Goal: Browse casually

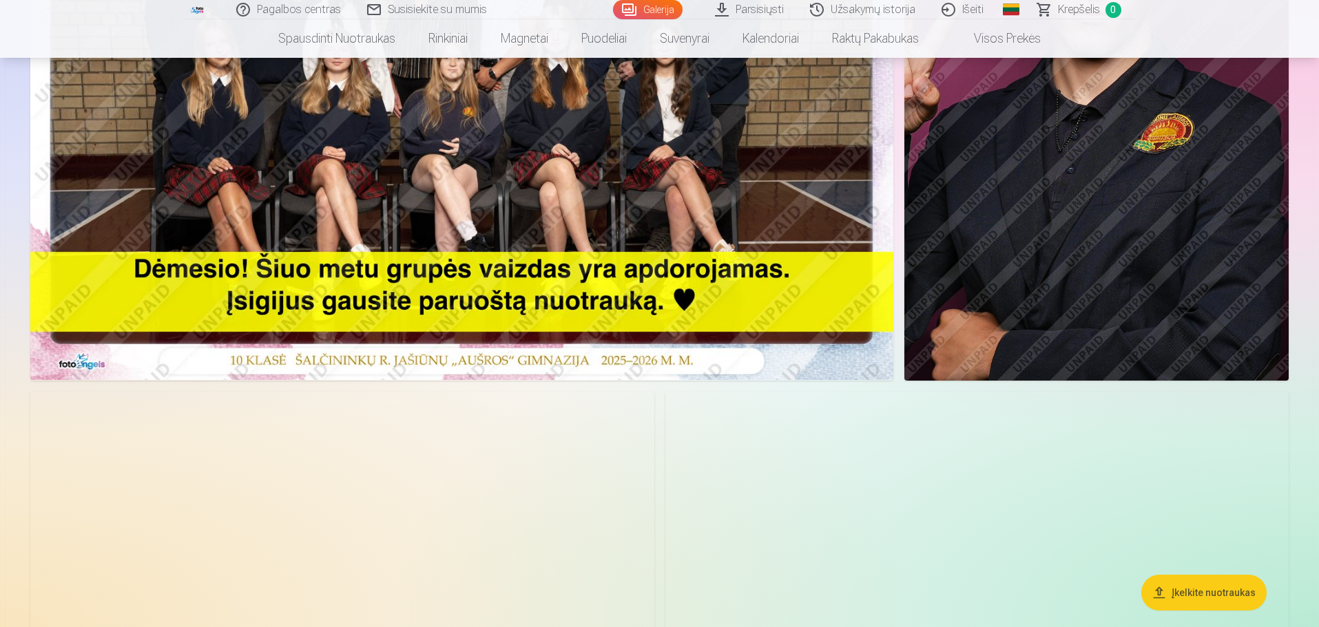
scroll to position [344, 0]
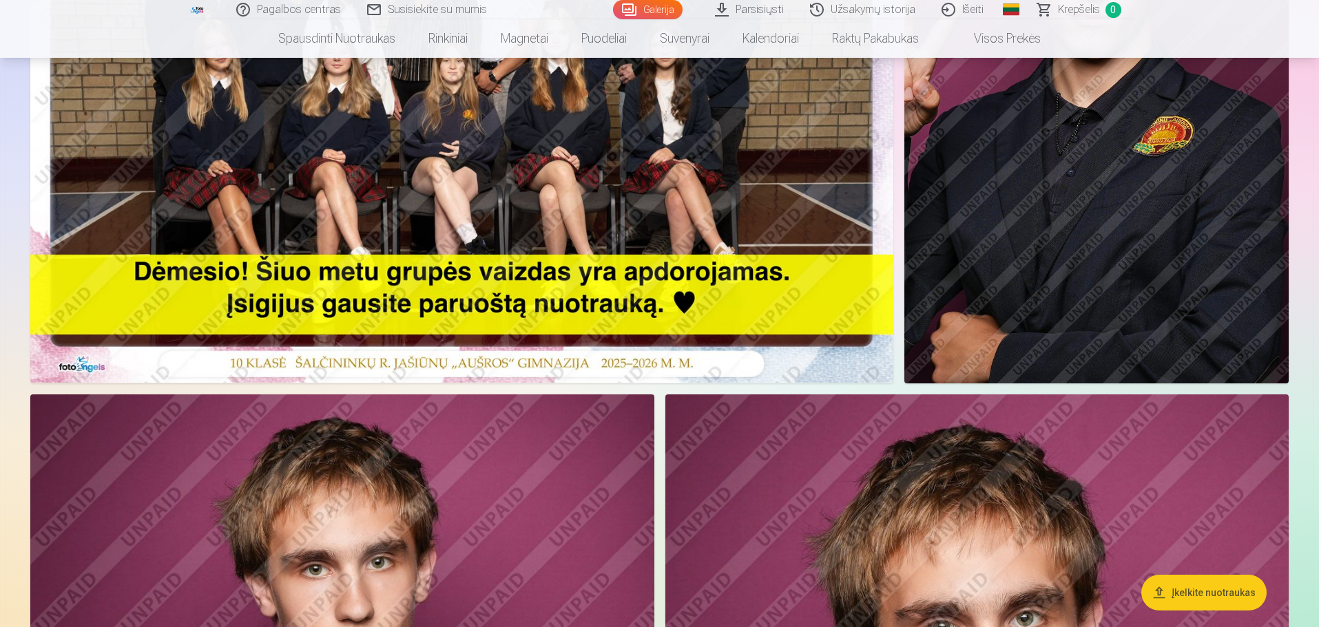
click at [1075, 234] on img at bounding box center [1096, 95] width 384 height 576
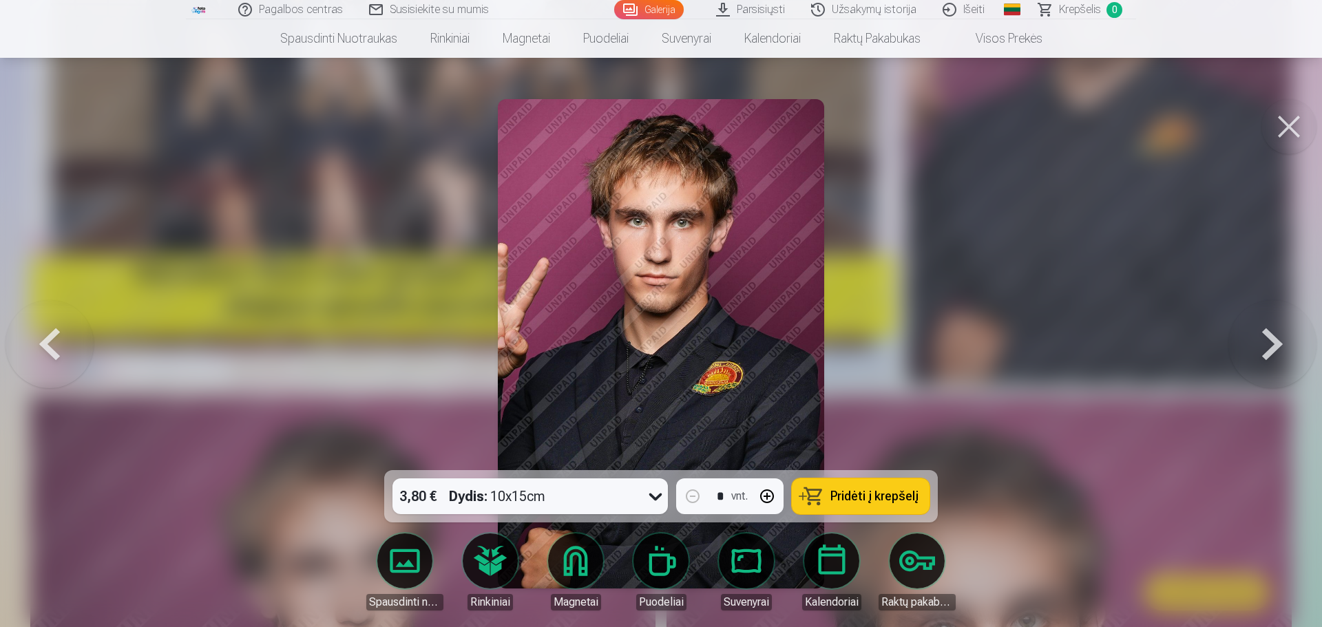
click at [1271, 348] on button at bounding box center [1273, 343] width 88 height 225
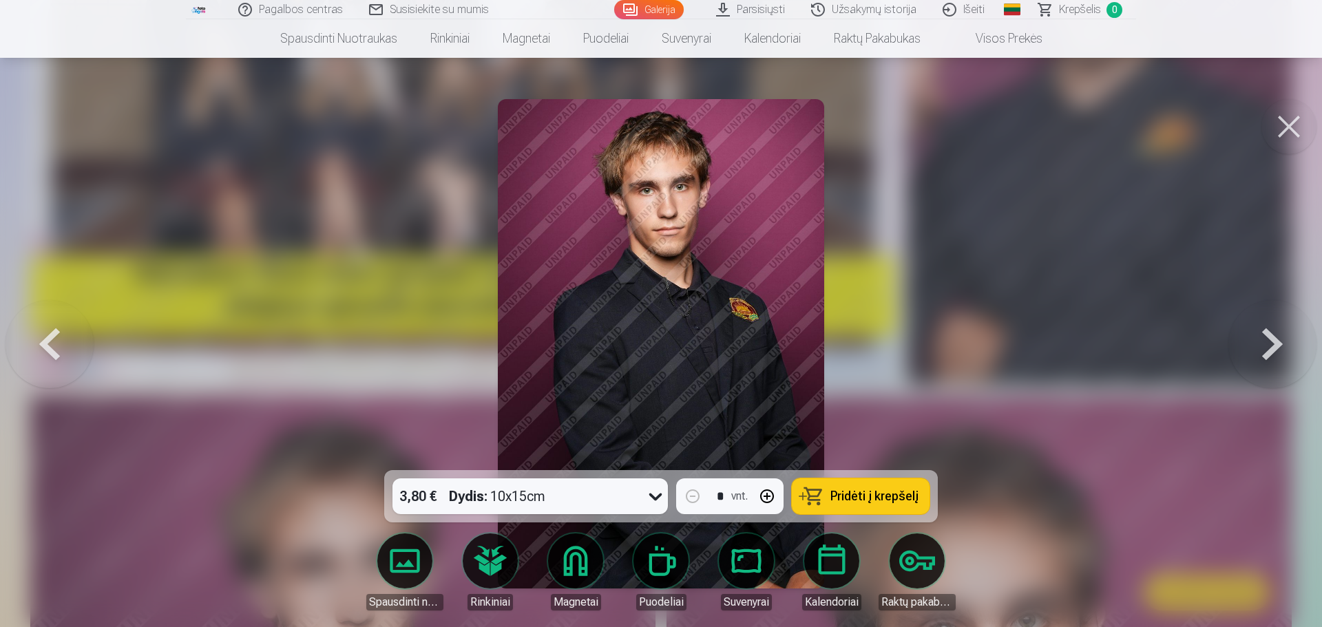
click at [1271, 348] on button at bounding box center [1273, 343] width 88 height 225
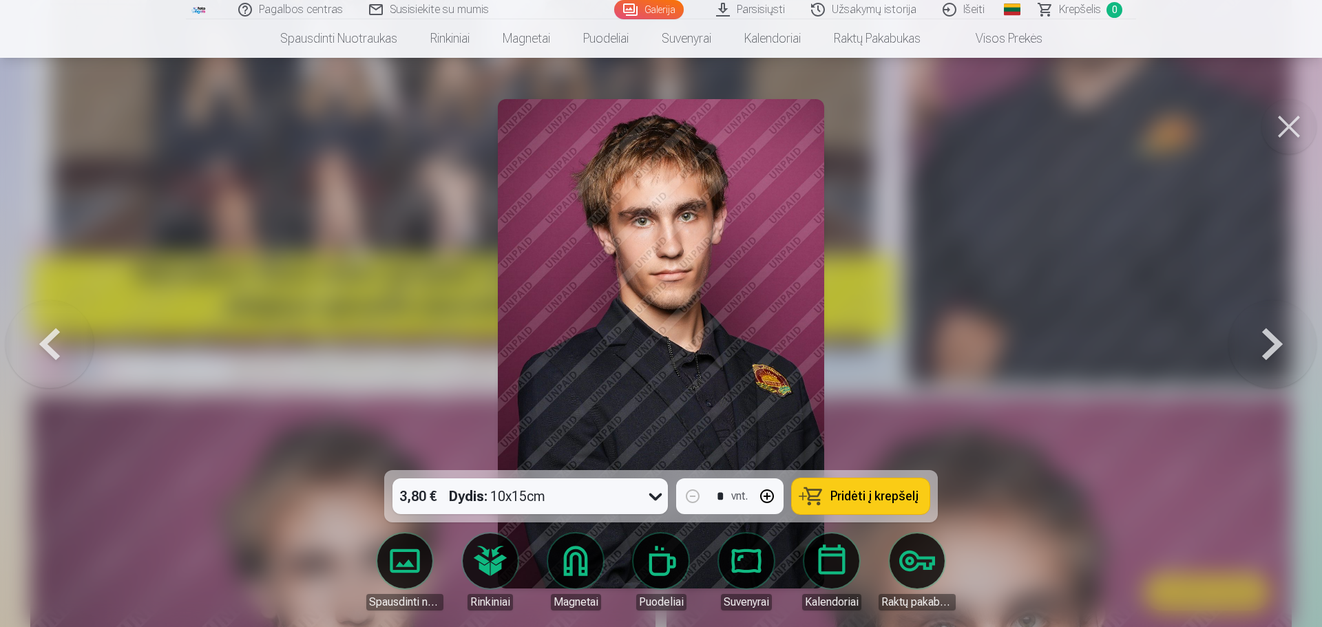
click at [1271, 348] on button at bounding box center [1273, 343] width 88 height 225
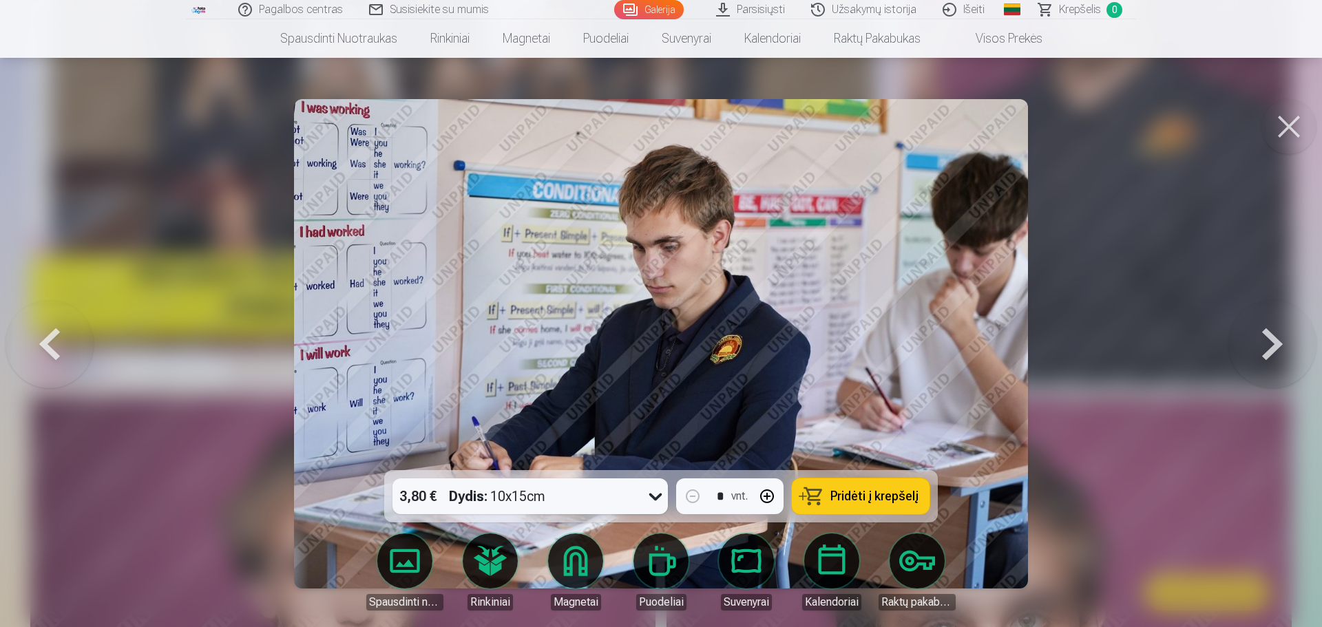
click at [1271, 348] on button at bounding box center [1273, 343] width 88 height 225
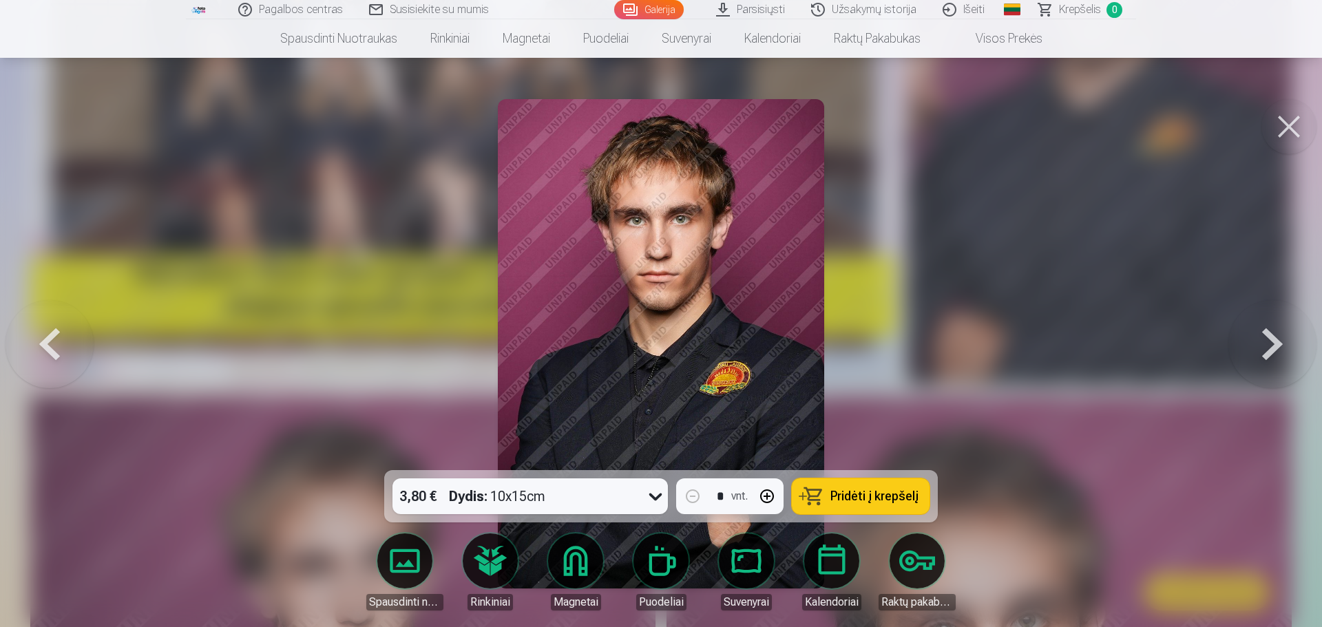
click at [1271, 348] on button at bounding box center [1273, 343] width 88 height 225
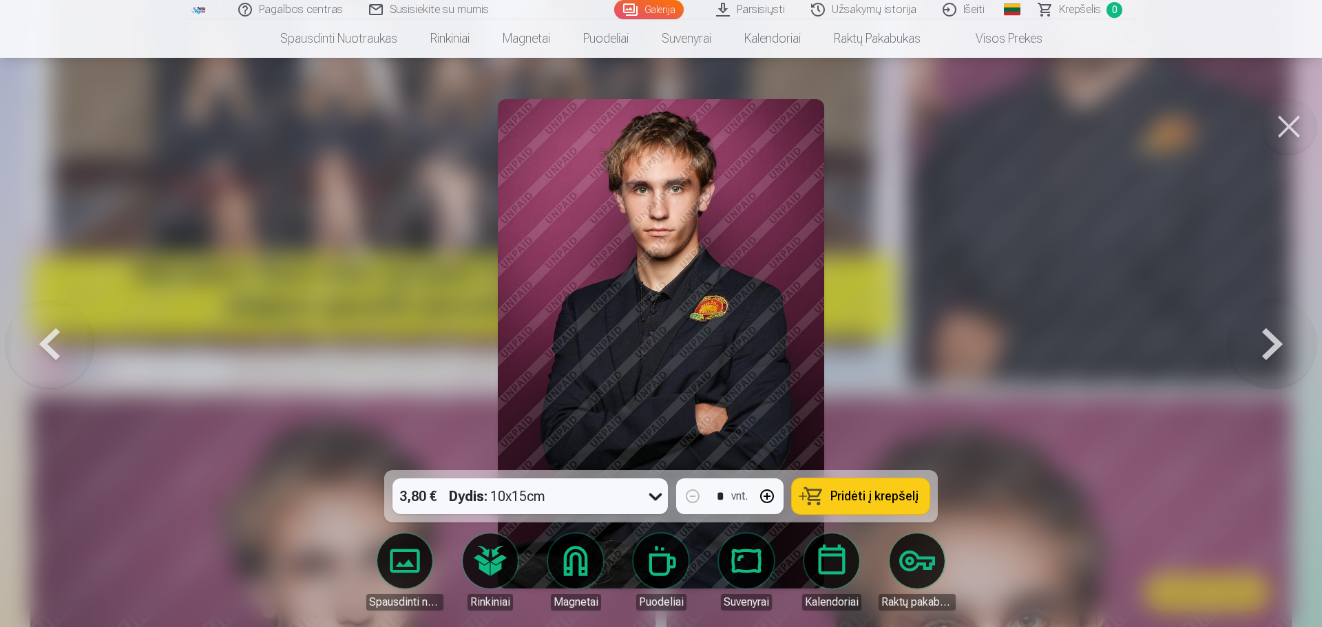
click at [1271, 348] on button at bounding box center [1273, 343] width 88 height 225
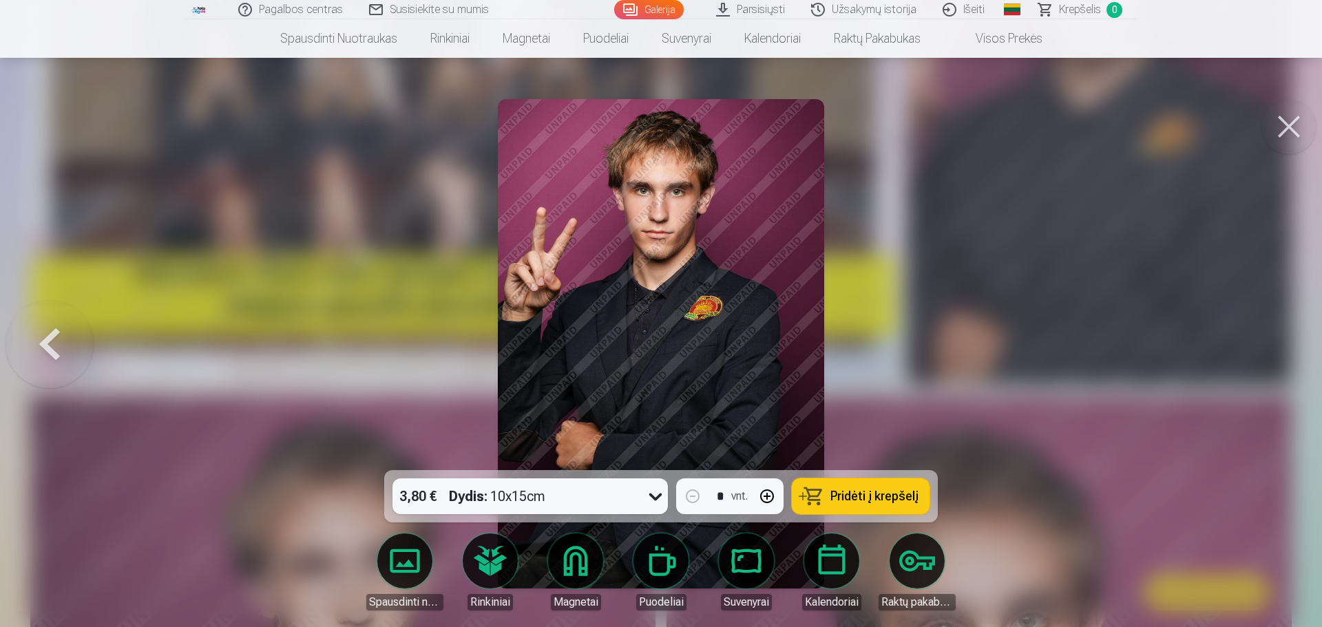
click at [56, 345] on button at bounding box center [50, 343] width 88 height 225
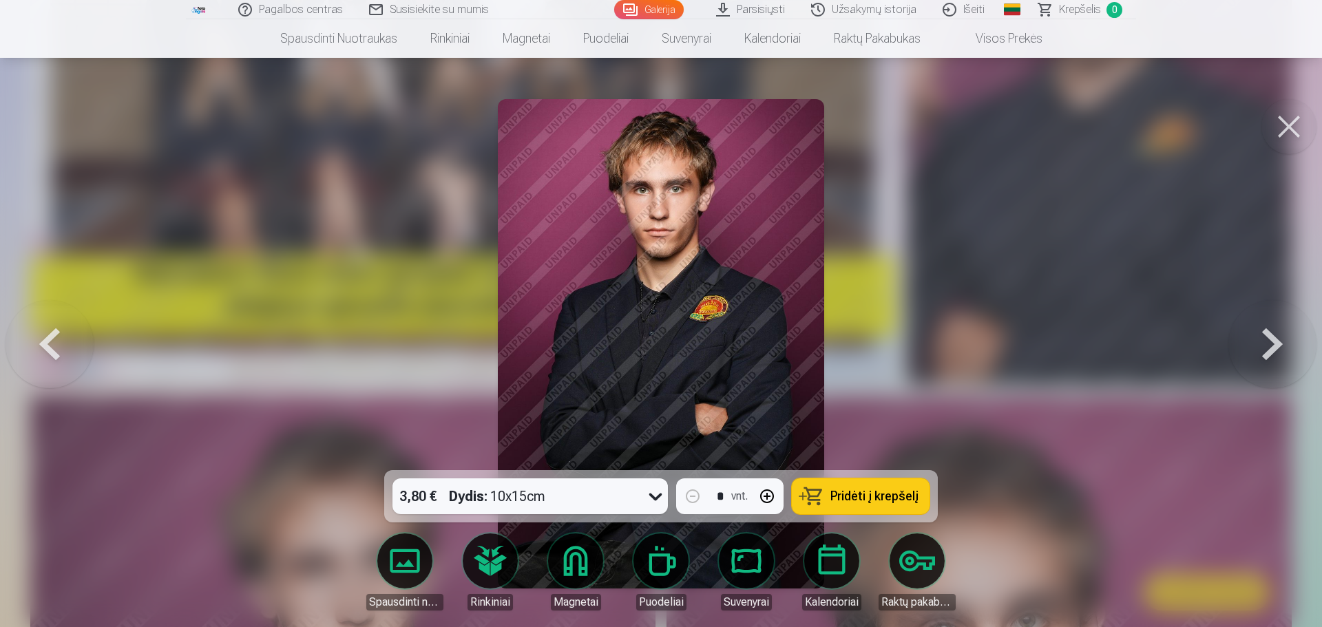
click at [56, 345] on button at bounding box center [50, 343] width 88 height 225
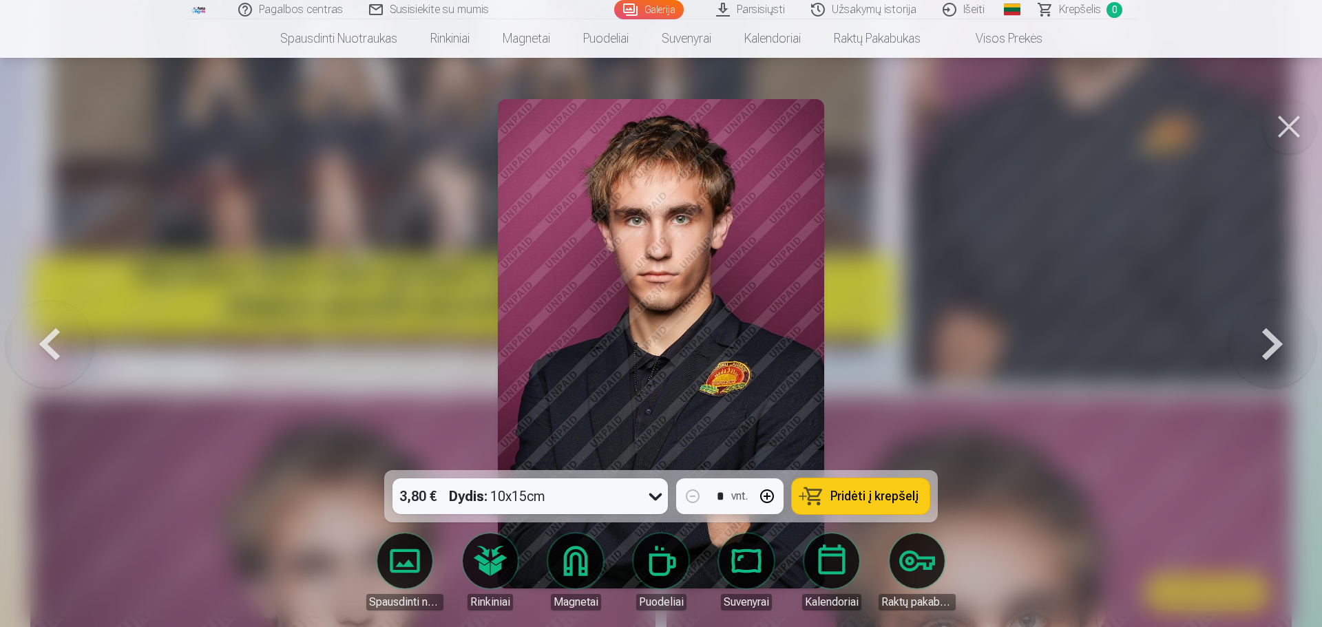
click at [1293, 122] on button at bounding box center [1289, 126] width 55 height 55
